Goal: Transaction & Acquisition: Purchase product/service

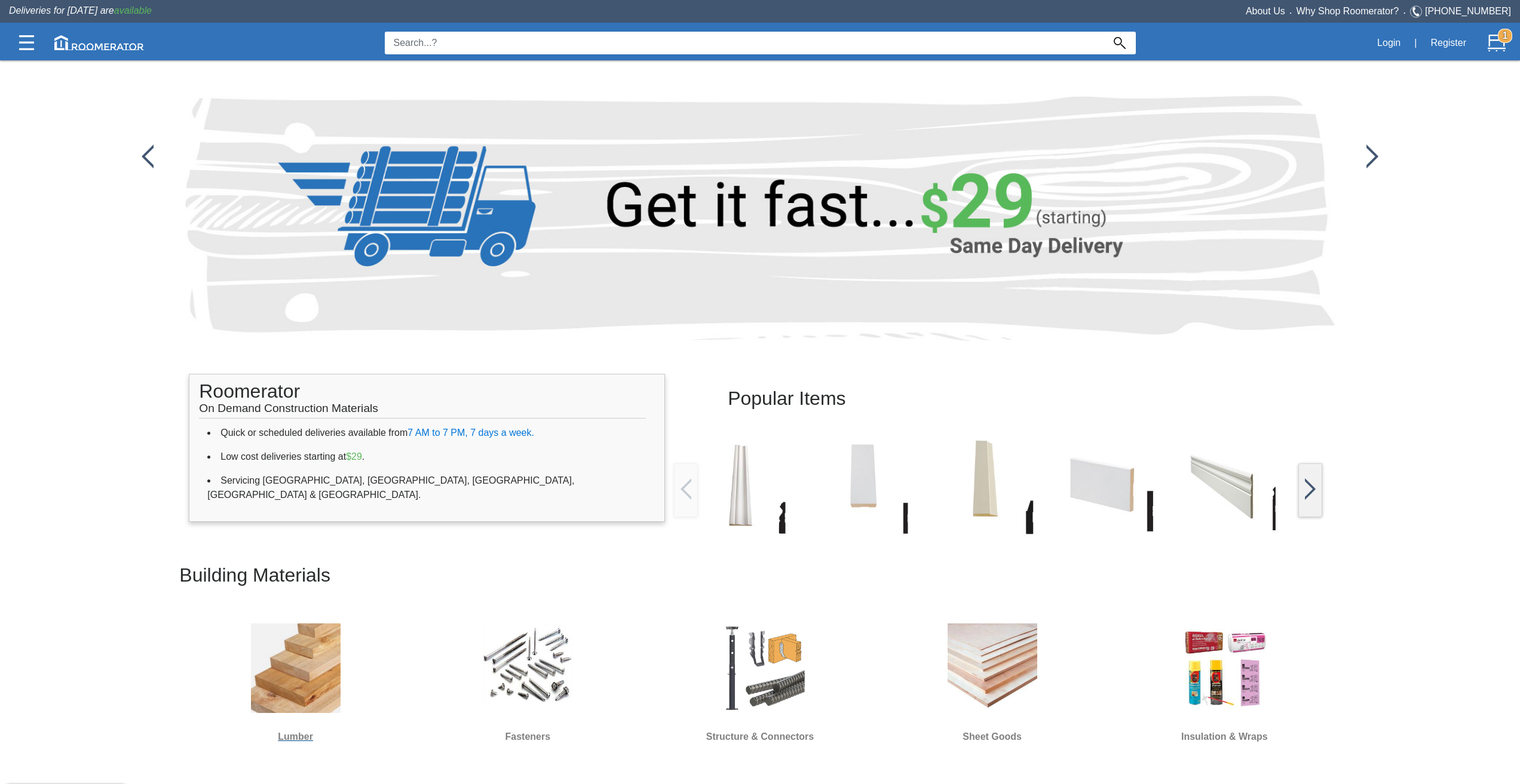
click at [317, 675] on img at bounding box center [296, 668] width 90 height 90
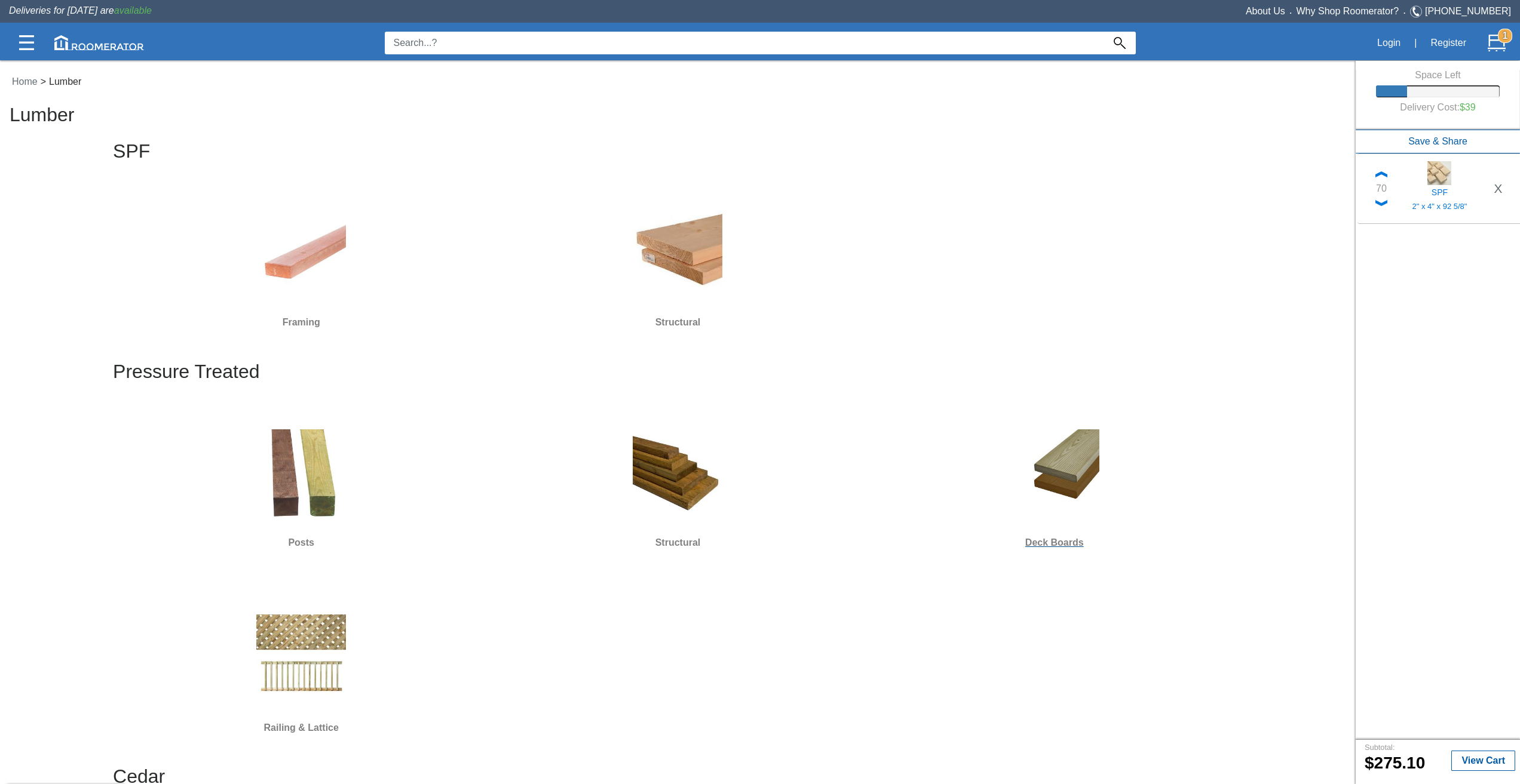
click at [1070, 486] on img at bounding box center [1055, 475] width 90 height 90
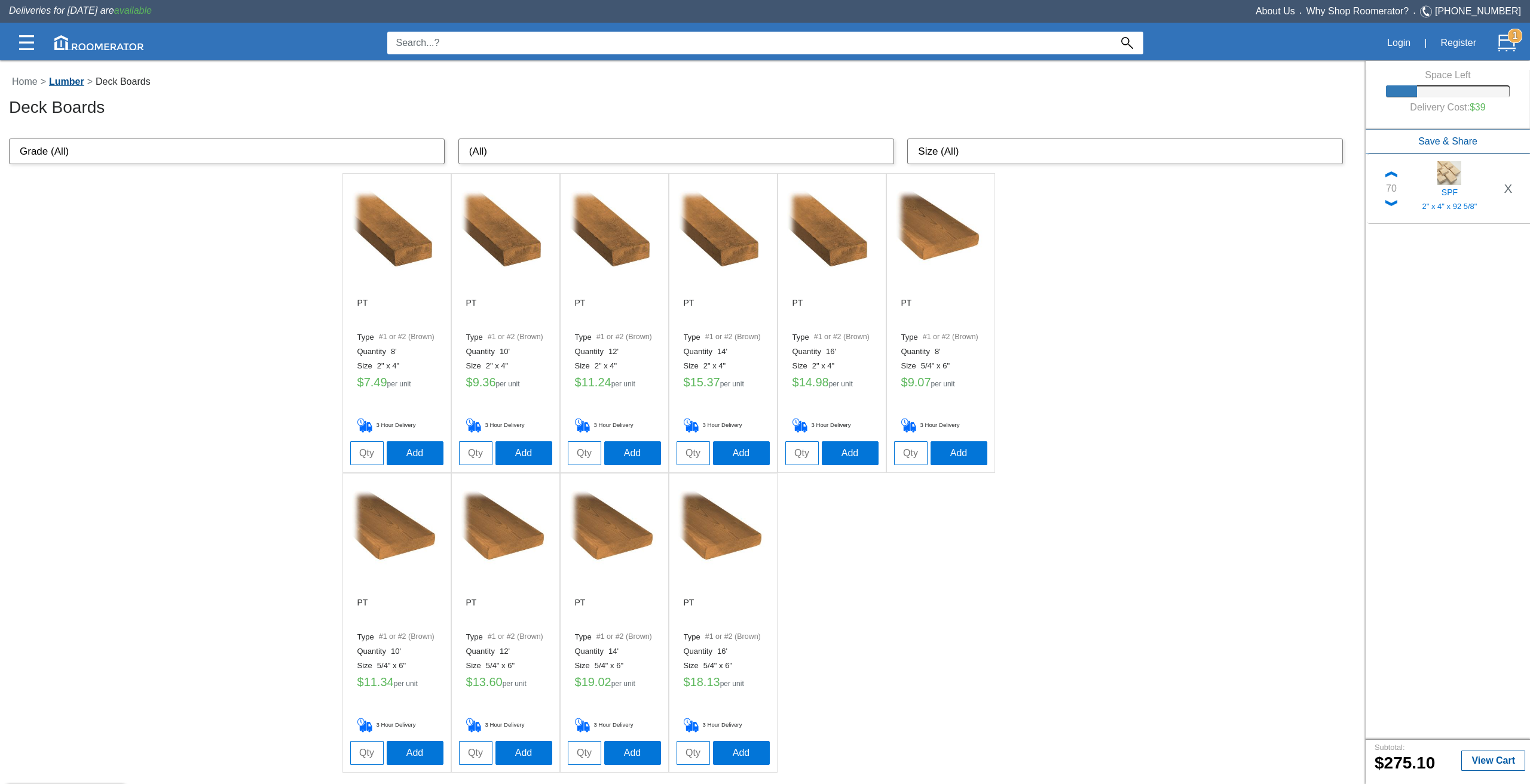
click at [87, 85] on link "Lumber" at bounding box center [66, 81] width 41 height 10
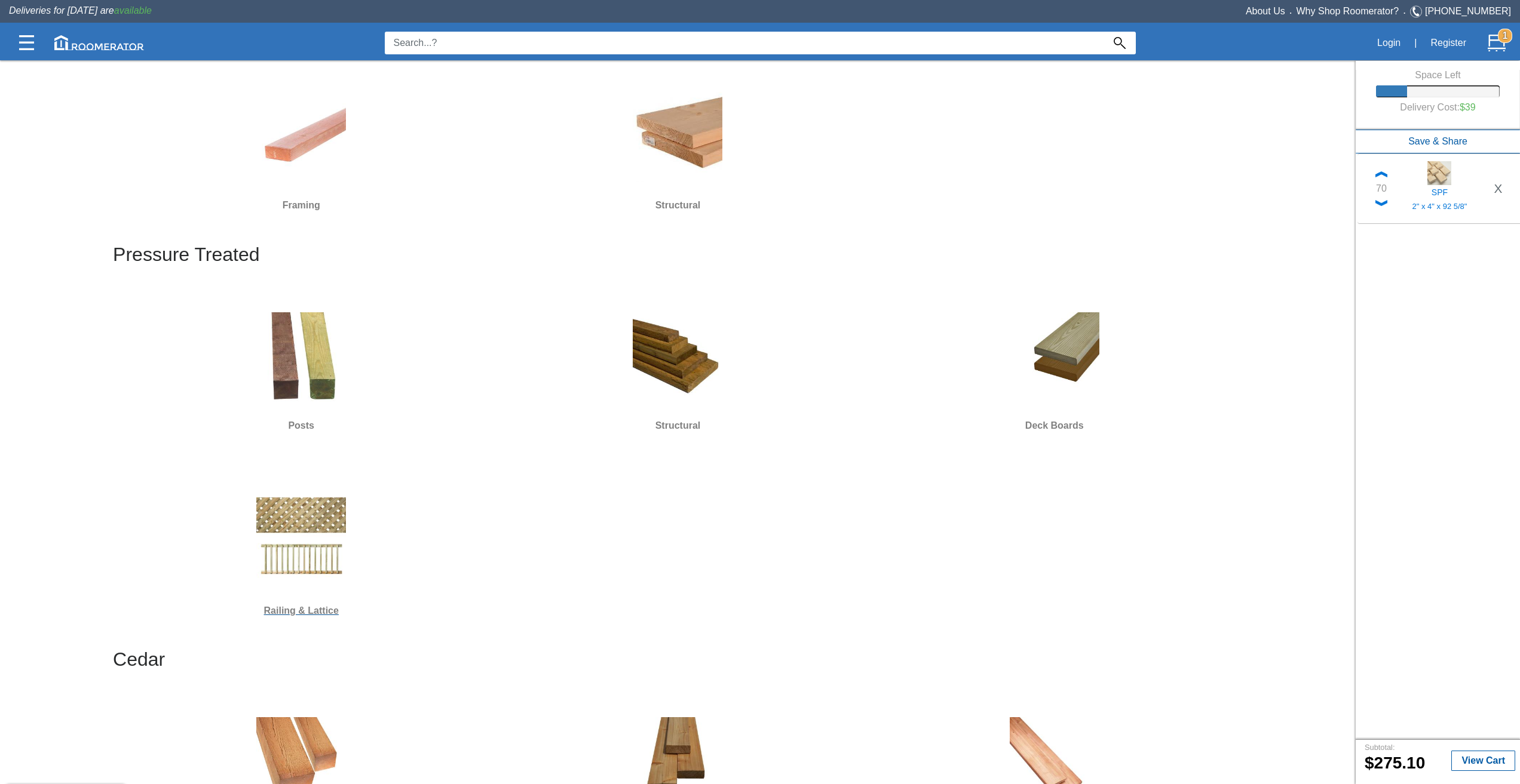
scroll to position [119, 0]
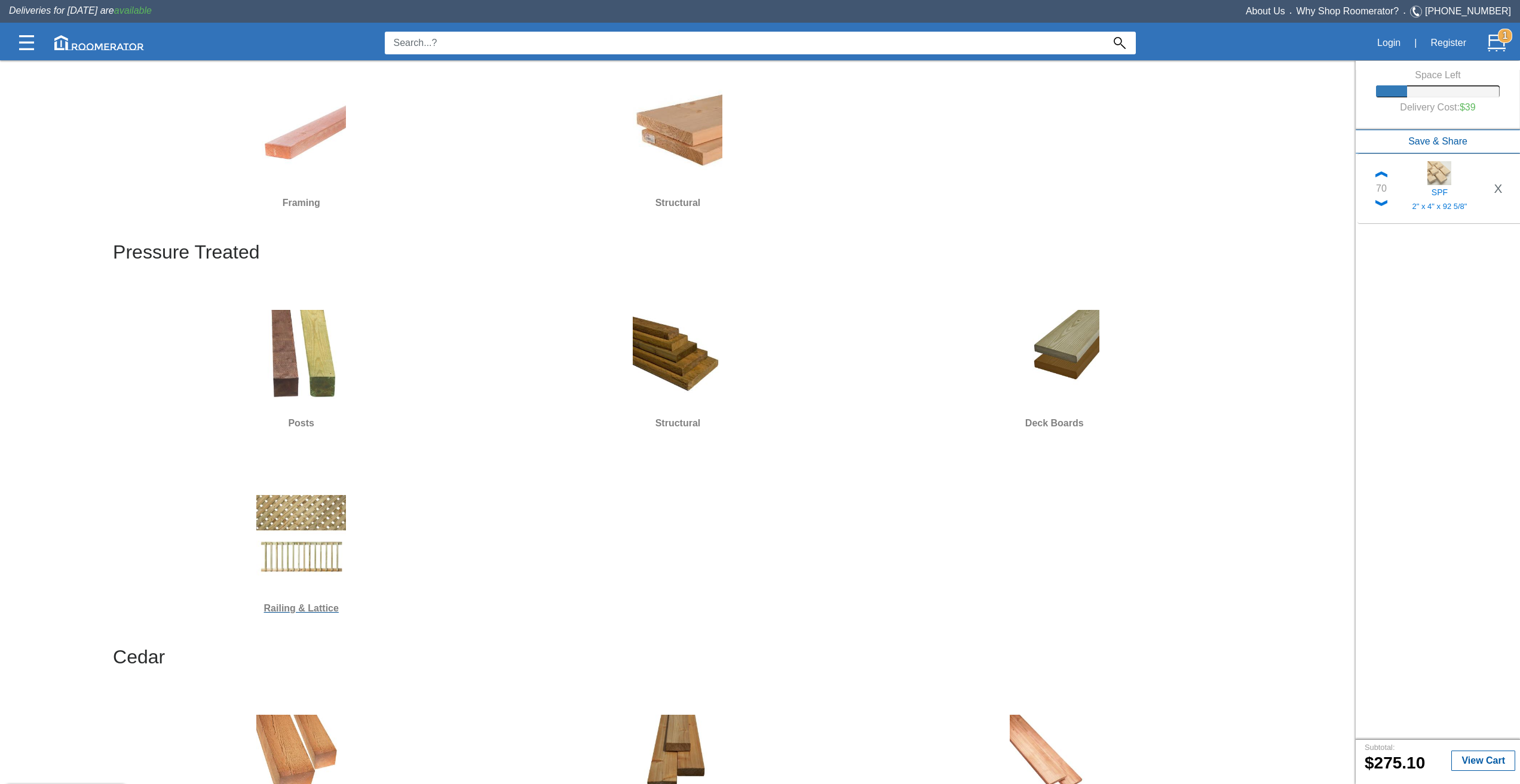
click at [319, 556] on img at bounding box center [301, 541] width 90 height 90
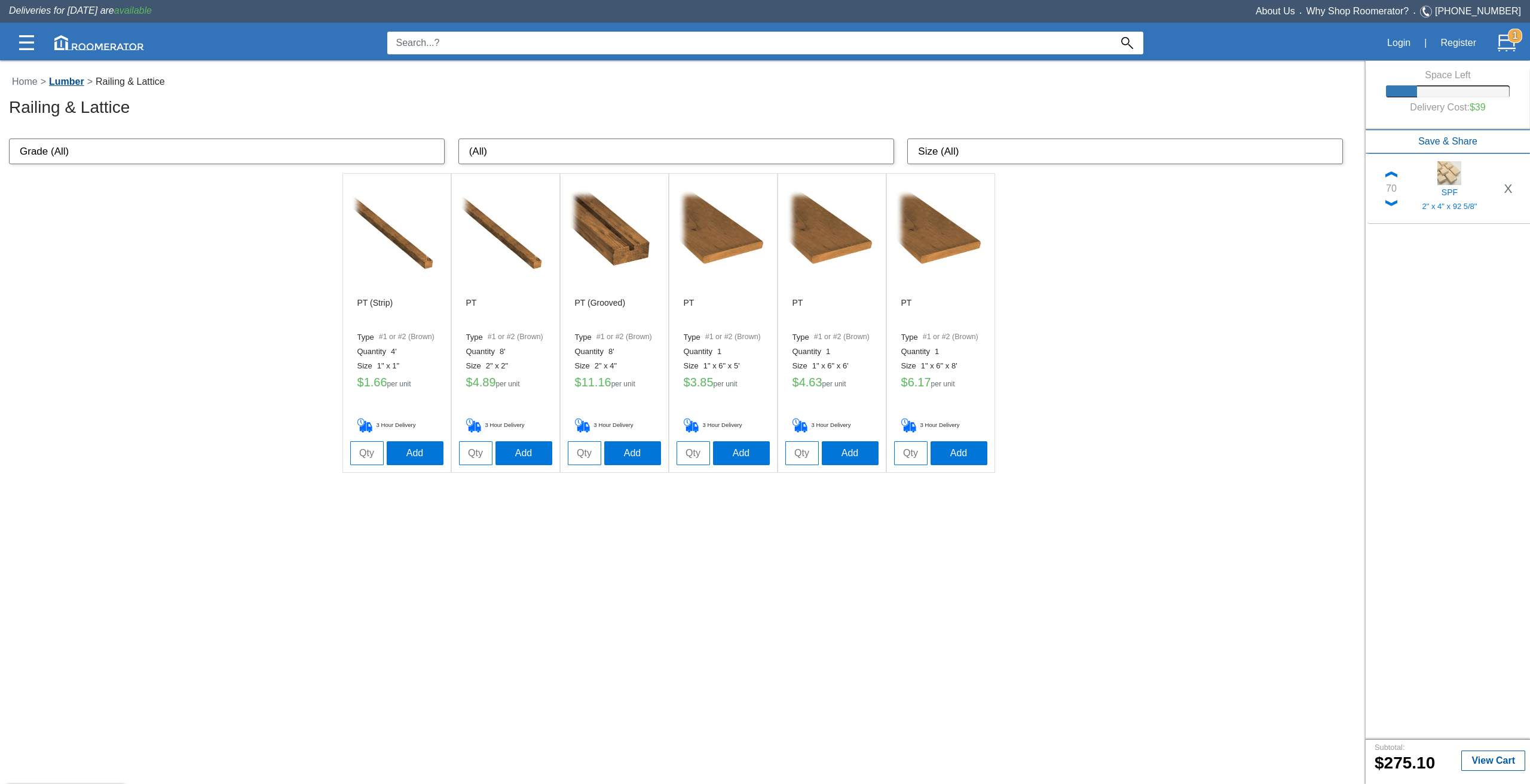
click at [68, 82] on link "Lumber" at bounding box center [66, 81] width 41 height 10
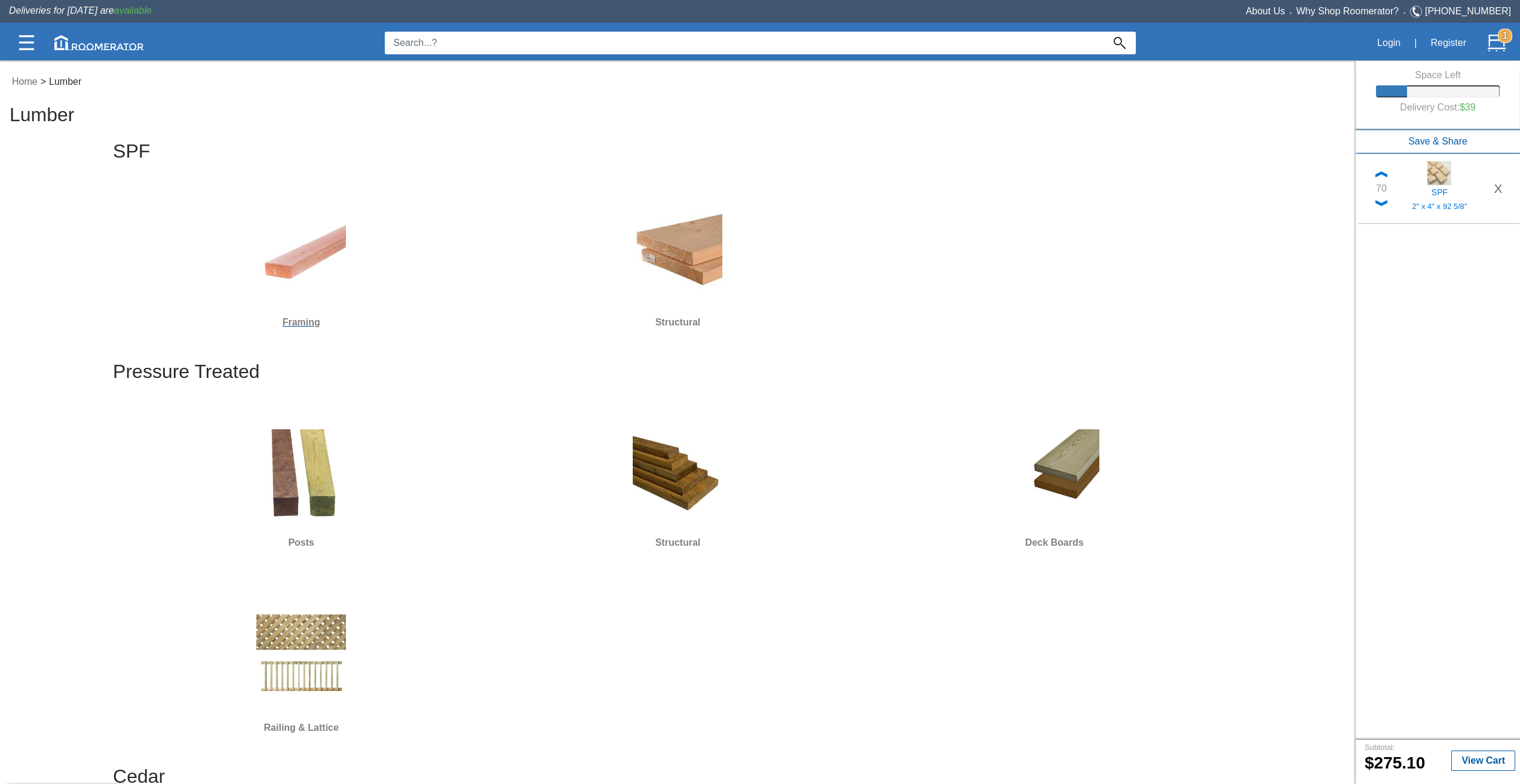
click at [322, 265] on img at bounding box center [301, 254] width 90 height 90
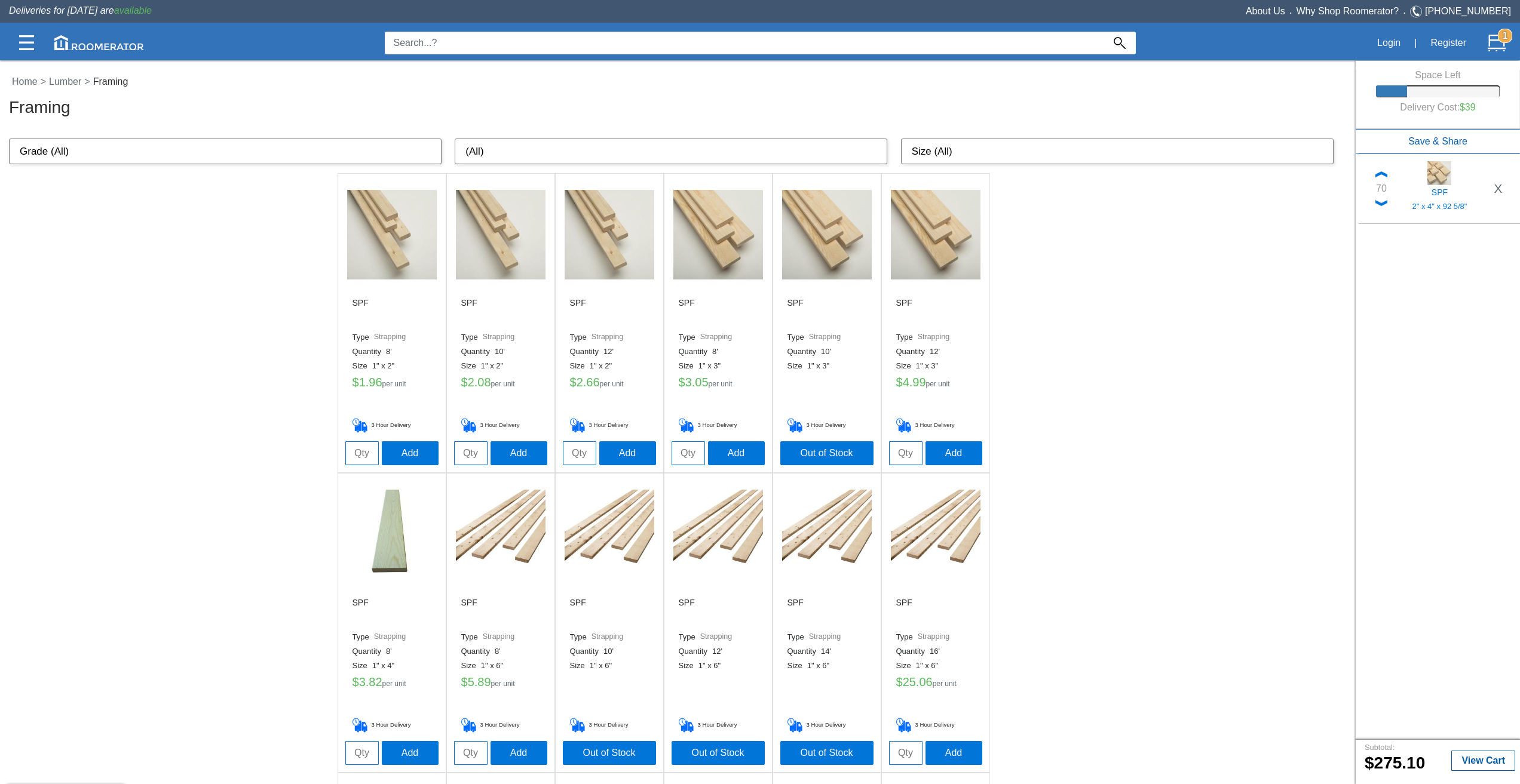
click at [945, 152] on select "Size (All) 1" x 2" 1" x 3" 1" x 4" 1" x 6" 1" x 8" 1" x 10" 2" x 2" 2" x 3" 2" …" at bounding box center [1118, 152] width 433 height 26
select select "2" x 6""
click at [907, 139] on select "Size (All) 1" x 2" 1" x 3" 1" x 4" 1" x 6" 1" x 8" 1" x 10" 2" x 2" 2" x 3" 2" …" at bounding box center [1118, 152] width 433 height 26
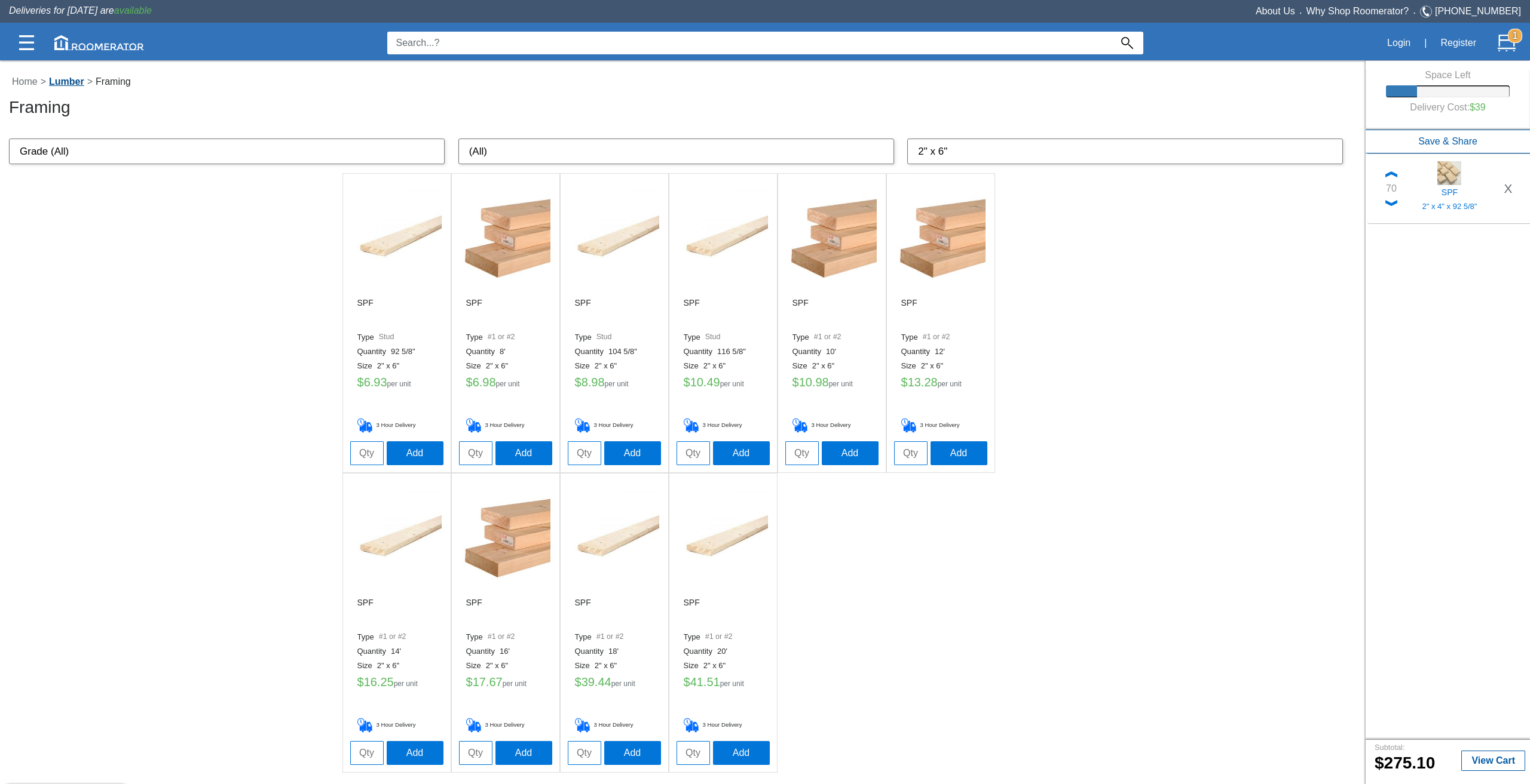
click at [74, 83] on link "Lumber" at bounding box center [66, 81] width 41 height 10
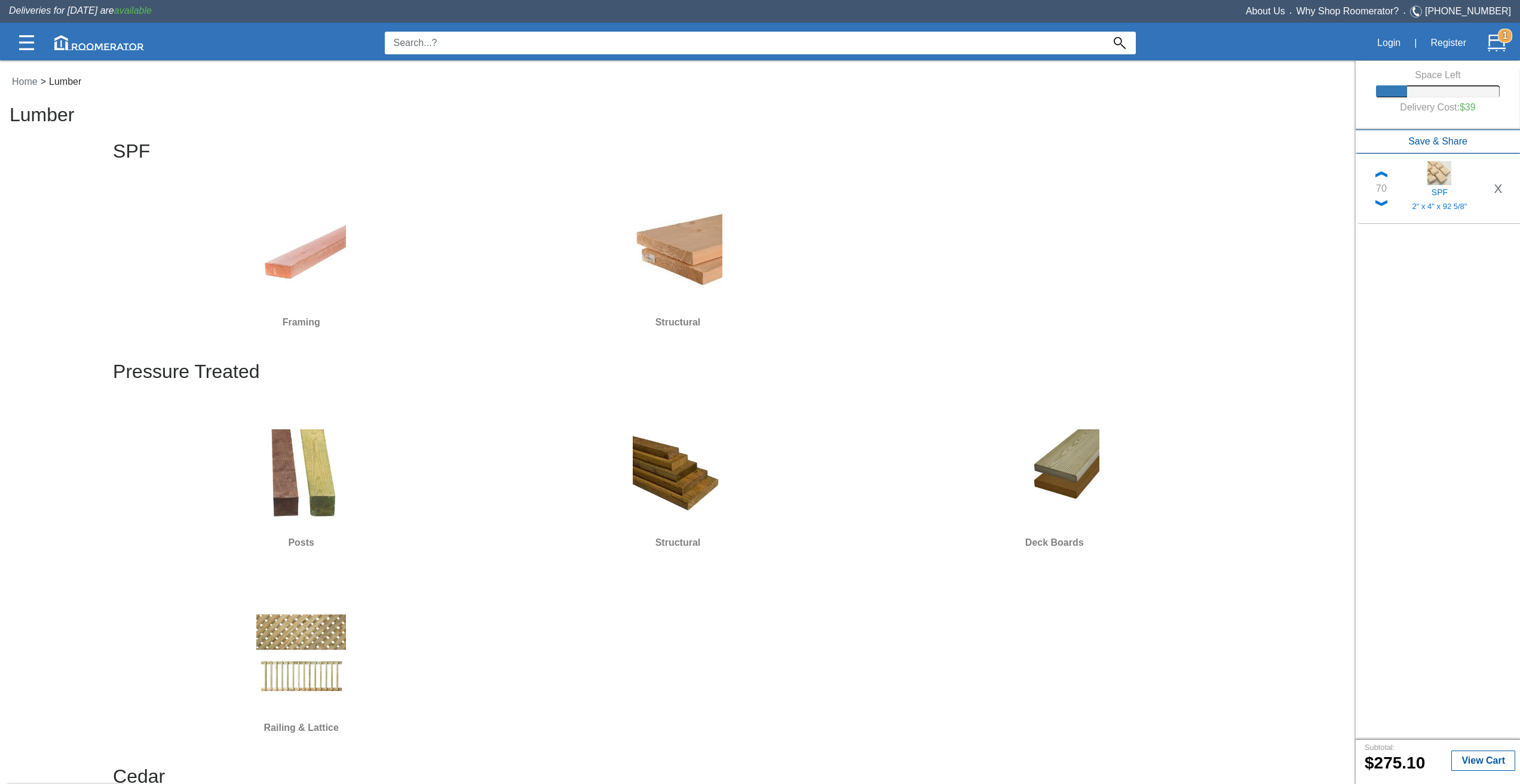
click at [1004, 38] on input at bounding box center [744, 43] width 719 height 22
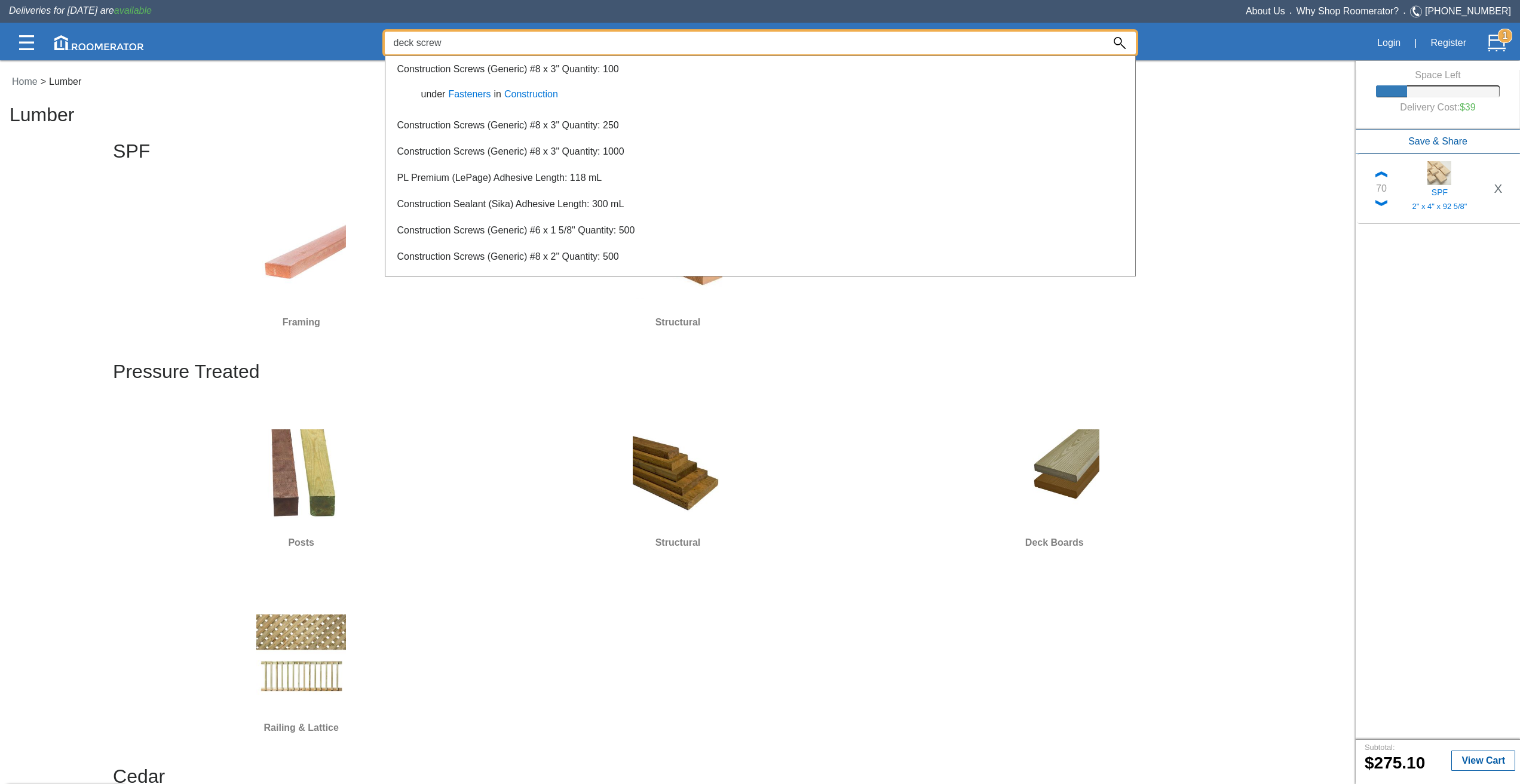
type input "deck screw"
click at [302, 122] on div at bounding box center [760, 422] width 1520 height 724
